Goal: Task Accomplishment & Management: Manage account settings

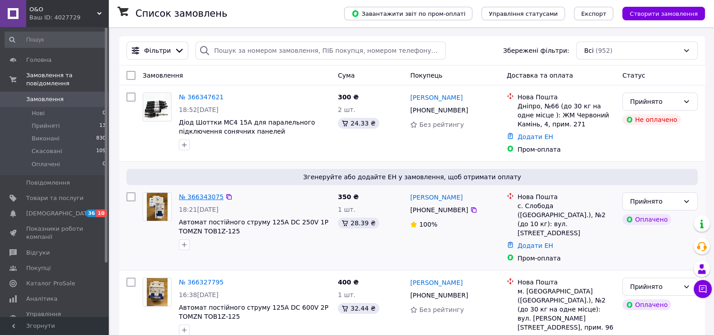
click at [210, 200] on link "№ 366343075" at bounding box center [201, 196] width 45 height 7
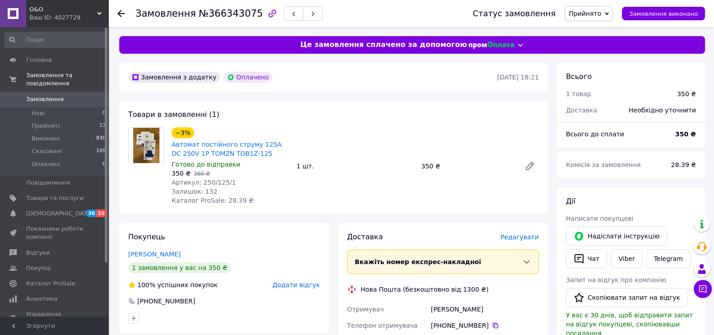
click at [524, 239] on span "Редагувати" at bounding box center [519, 236] width 38 height 7
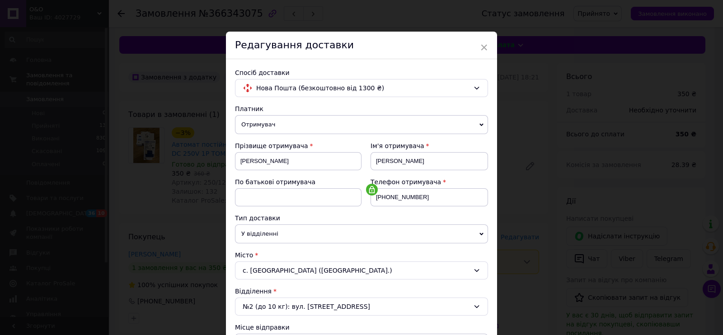
scroll to position [112, 0]
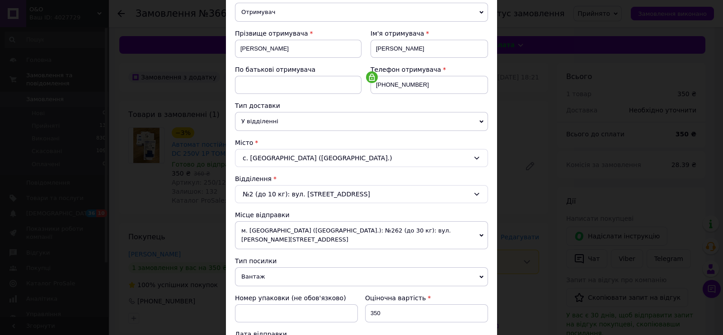
click at [385, 229] on span "м. [GEOGRAPHIC_DATA] ([GEOGRAPHIC_DATA].): №262 (до 30 кг): вул. [PERSON_NAME][…" at bounding box center [361, 235] width 253 height 28
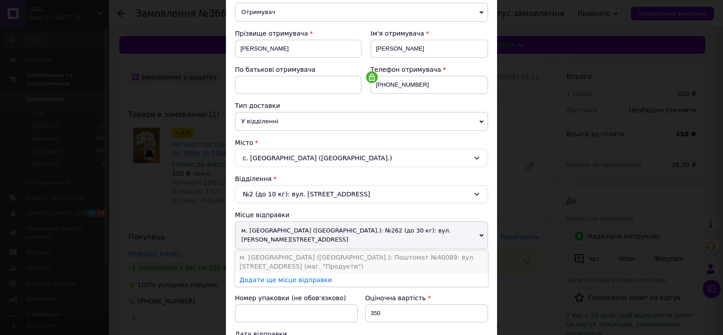
click at [385, 251] on li "м. [GEOGRAPHIC_DATA] ([GEOGRAPHIC_DATA].): Поштомат №40089: вул. [STREET_ADDRES…" at bounding box center [361, 262] width 253 height 23
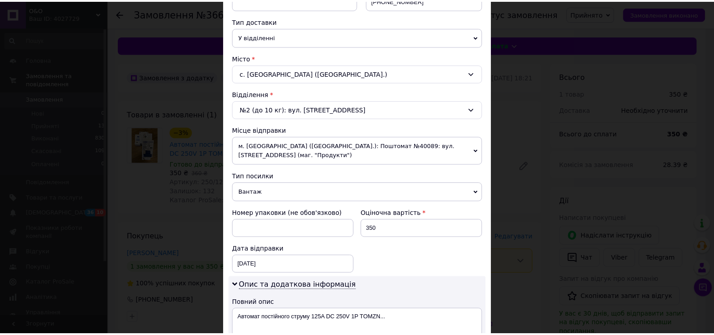
scroll to position [339, 0]
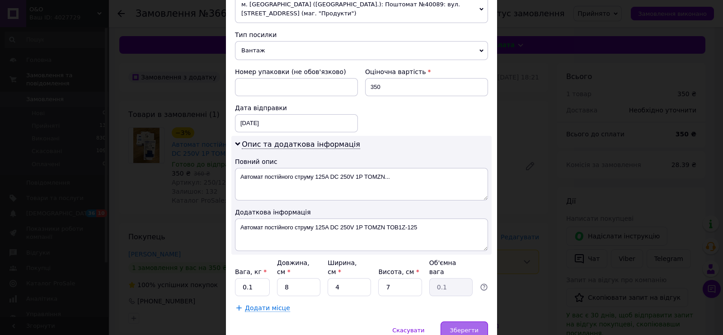
click at [462, 327] on span "Зберегти" at bounding box center [464, 330] width 28 height 7
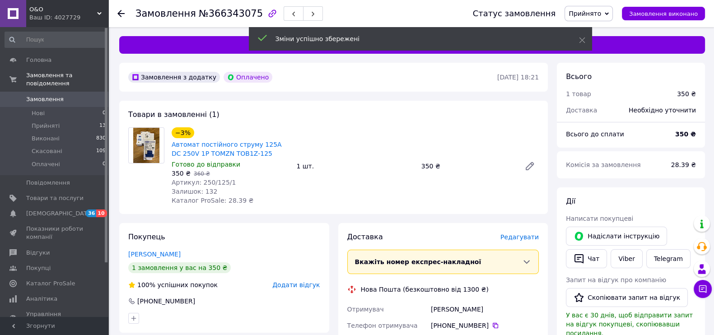
scroll to position [225, 0]
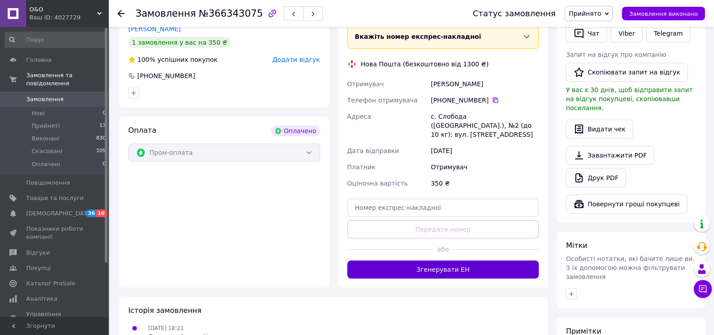
click at [482, 261] on button "Згенерувати ЕН" at bounding box center [443, 270] width 192 height 18
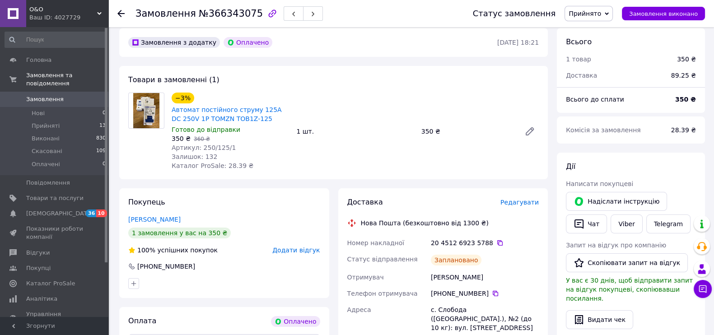
scroll to position [0, 0]
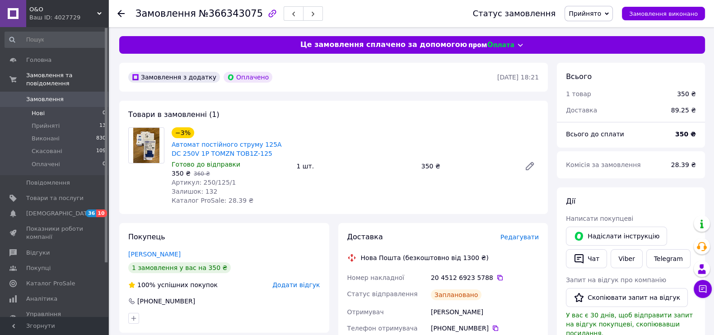
click at [42, 109] on span "Нові" at bounding box center [38, 113] width 13 height 8
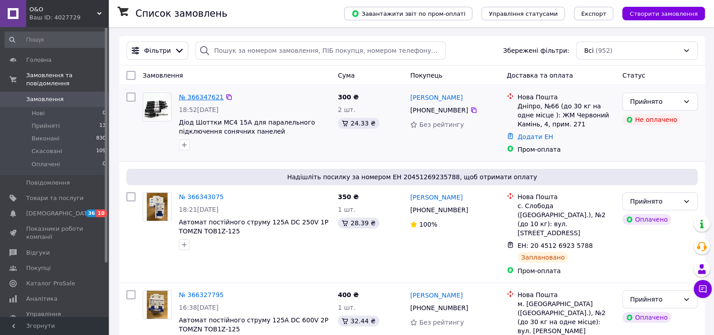
click at [193, 96] on link "№ 366347621" at bounding box center [201, 96] width 45 height 7
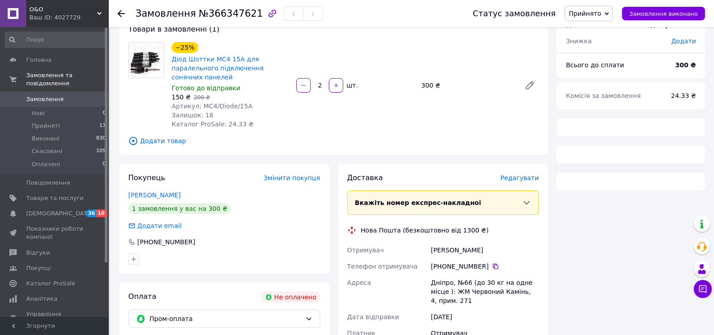
scroll to position [112, 0]
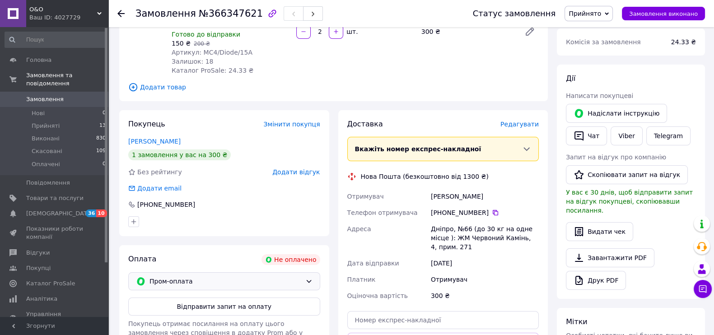
click at [212, 281] on span "Пром-оплата" at bounding box center [225, 281] width 152 height 10
click at [178, 318] on span "Післяплата" at bounding box center [230, 318] width 163 height 9
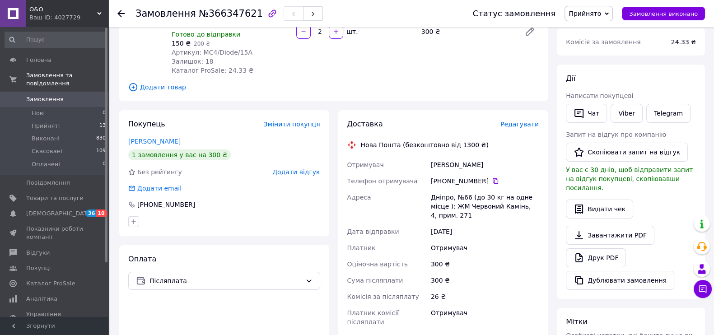
click at [54, 95] on span "Замовлення" at bounding box center [44, 99] width 37 height 8
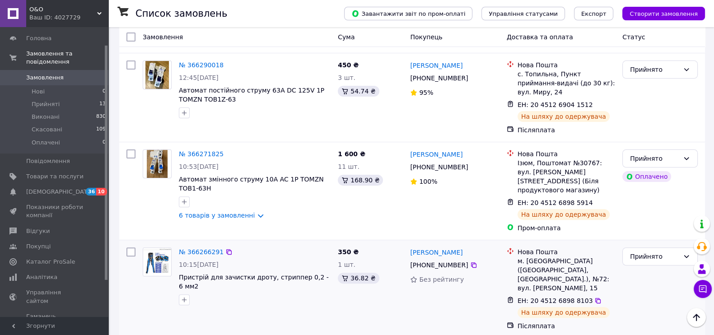
scroll to position [237, 0]
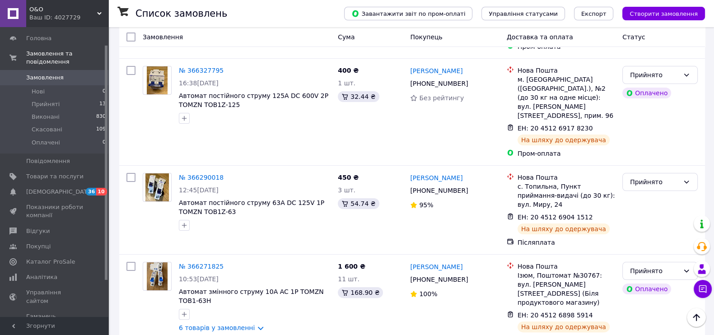
click at [41, 74] on span "Замовлення" at bounding box center [44, 78] width 37 height 8
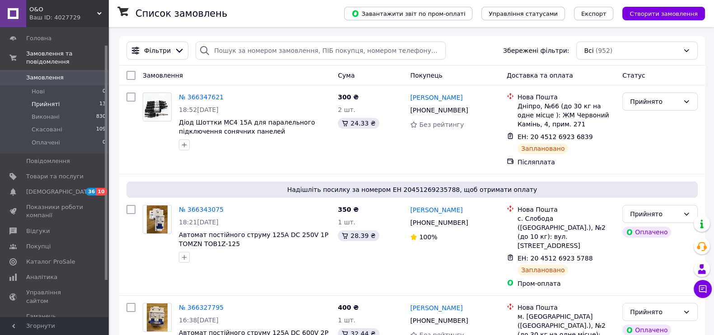
click at [42, 100] on span "Прийняті" at bounding box center [46, 104] width 28 height 8
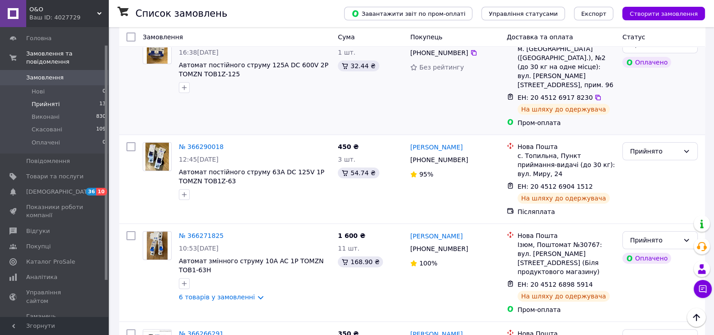
scroll to position [282, 0]
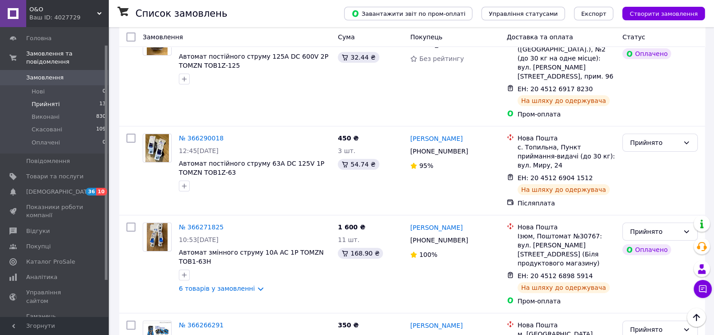
click at [37, 17] on div "Ваш ID: 4027729" at bounding box center [68, 18] width 79 height 8
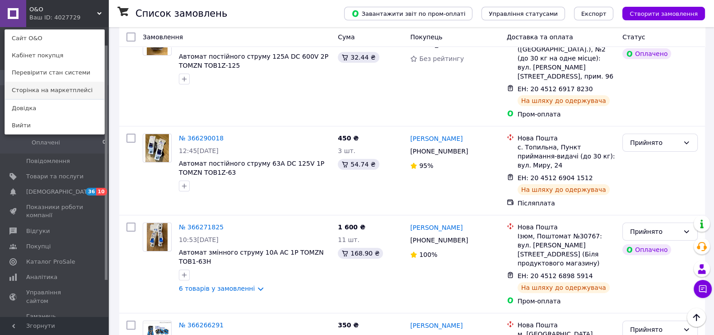
click at [42, 87] on link "Сторінка на маркетплейсі" at bounding box center [54, 90] width 99 height 17
